Goal: Transaction & Acquisition: Subscribe to service/newsletter

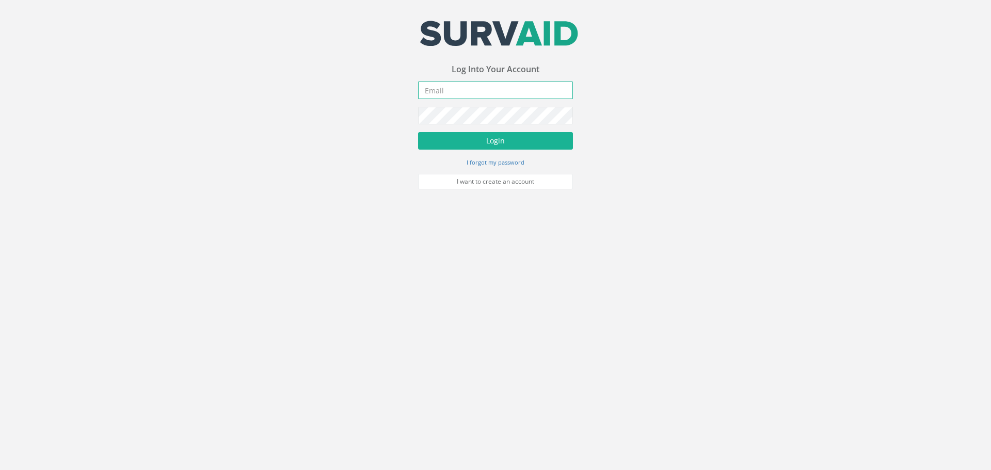
click at [487, 89] on input "email" at bounding box center [495, 91] width 155 height 18
type input "[EMAIL_ADDRESS][DOMAIN_NAME]"
click at [497, 141] on button "Login" at bounding box center [495, 141] width 155 height 18
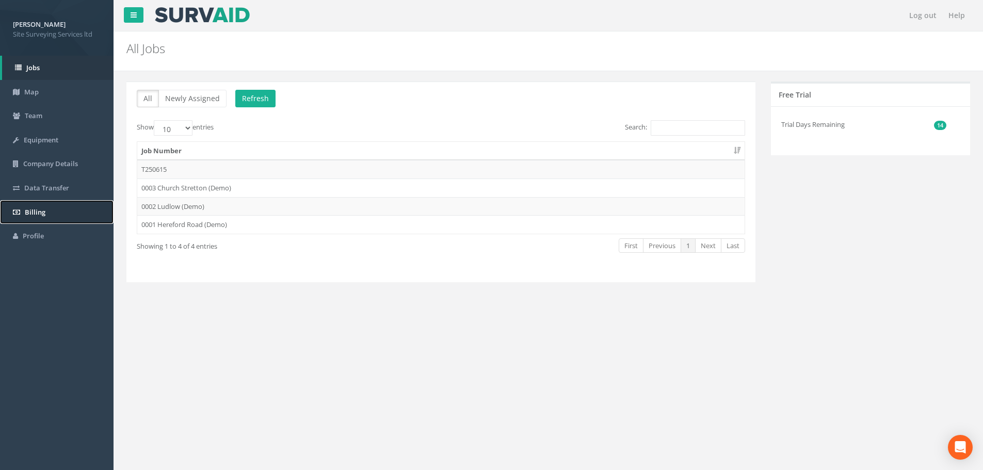
click at [54, 211] on link "Billing" at bounding box center [57, 212] width 114 height 24
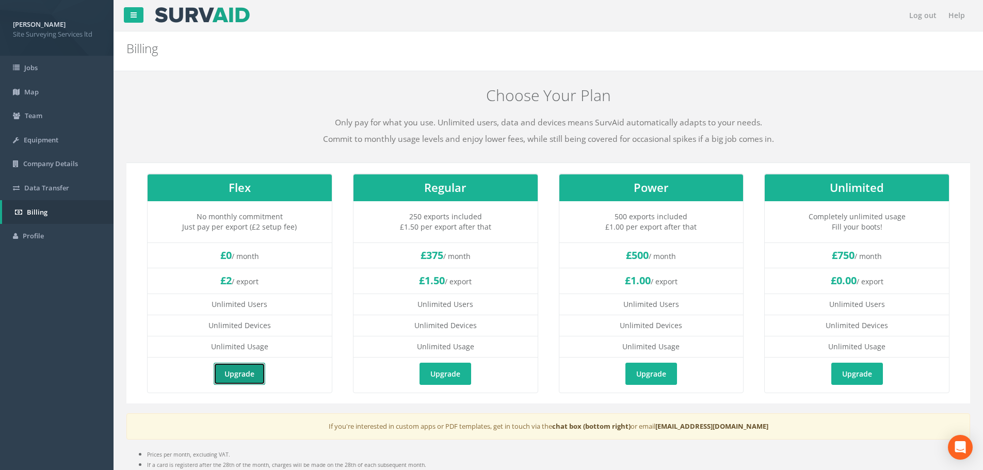
click at [242, 368] on link "Upgrade" at bounding box center [240, 374] width 52 height 22
